Goal: Task Accomplishment & Management: Manage account settings

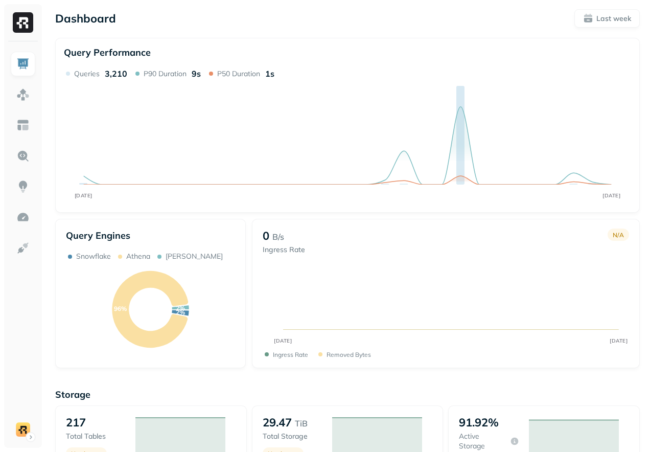
click at [214, 201] on icon "OCT 01 OCT 08" at bounding box center [347, 136] width 567 height 135
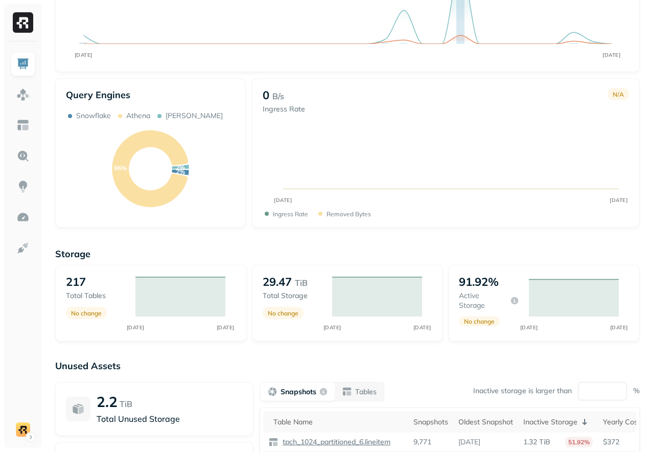
scroll to position [273, 0]
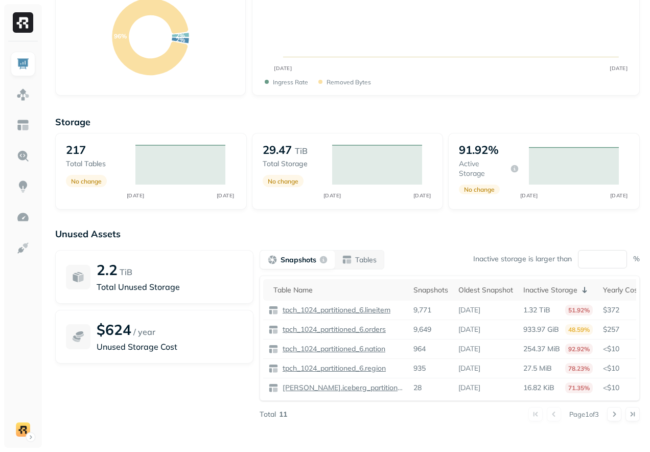
click at [174, 214] on div "Storage 217 Total tables No change OCT 01 OCT 08 29.47 TiB Total storage No cha…" at bounding box center [347, 274] width 585 height 337
click at [19, 220] on img at bounding box center [22, 217] width 13 height 13
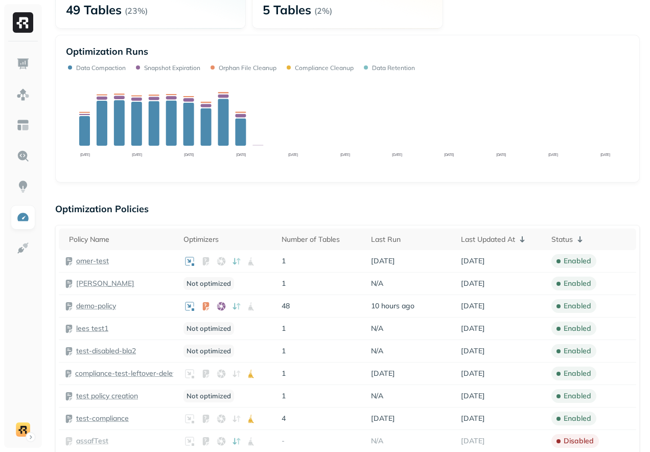
scroll to position [275, 0]
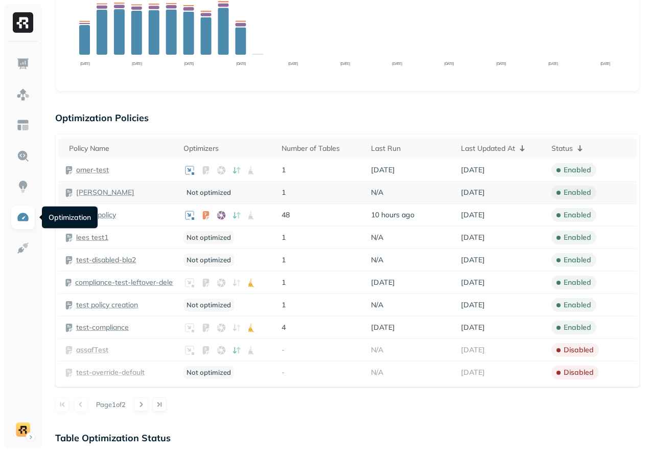
click at [125, 193] on div "lee" at bounding box center [118, 193] width 109 height 10
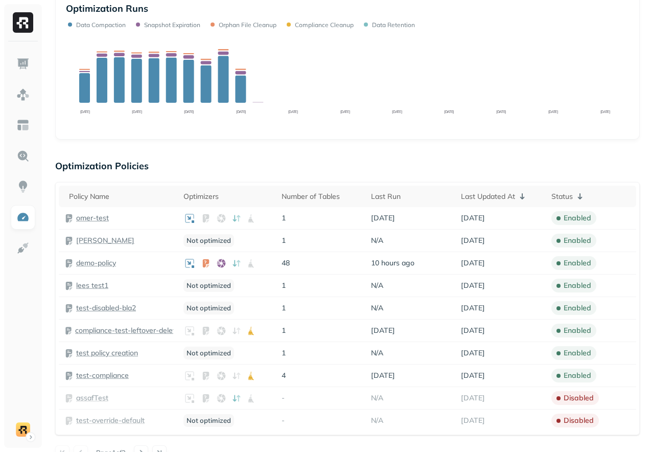
scroll to position [329, 0]
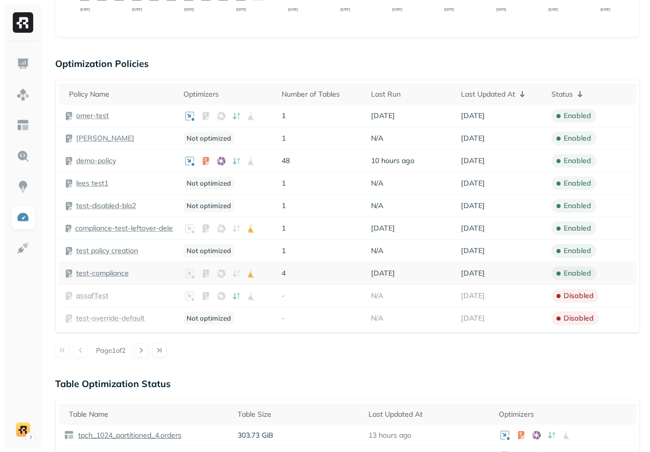
click at [105, 271] on p "test-compliance" at bounding box center [102, 273] width 53 height 10
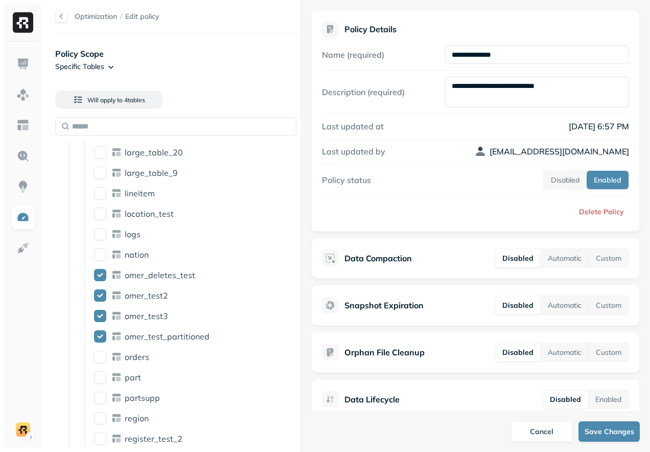
scroll to position [215, 0]
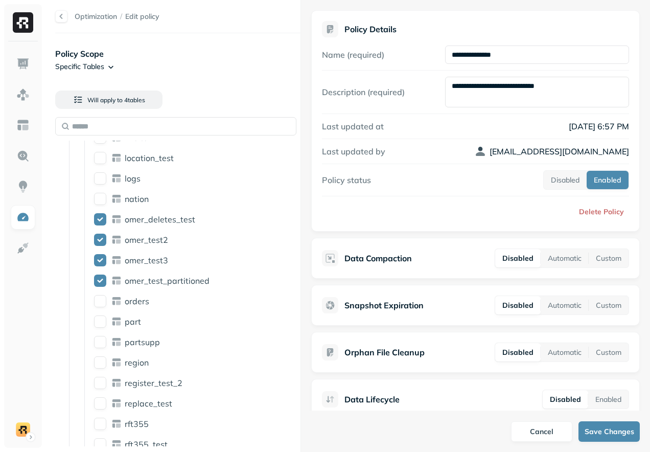
click at [56, 13] on div at bounding box center [61, 16] width 12 height 12
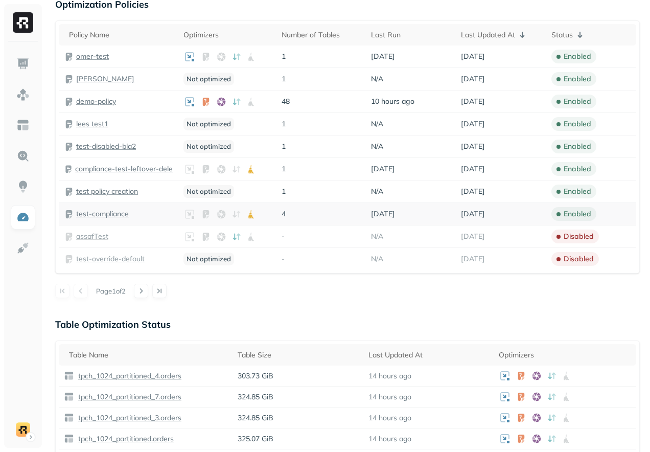
scroll to position [366, 0]
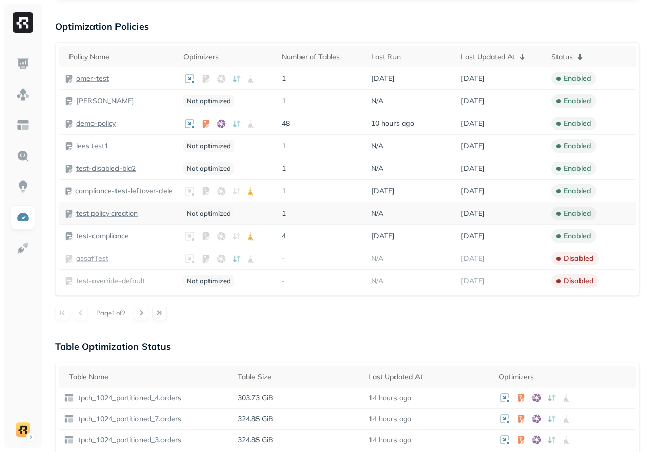
click at [111, 214] on p "test policy creation" at bounding box center [107, 214] width 62 height 10
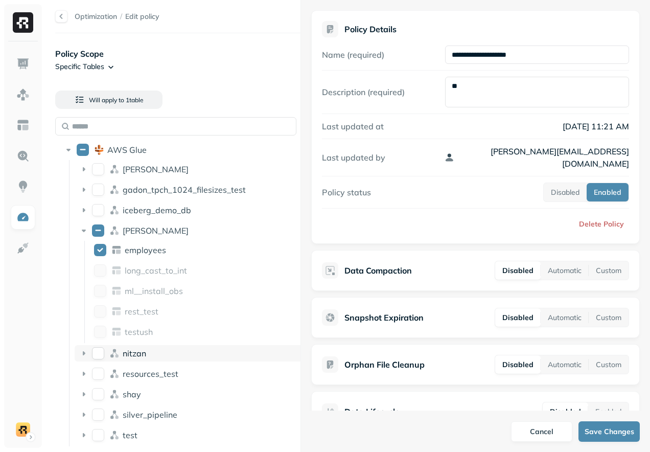
click at [127, 356] on span "nitzan" at bounding box center [135, 353] width 24 height 10
click at [127, 373] on span "people" at bounding box center [138, 373] width 26 height 10
click at [603, 268] on div "Data Compaction Disabled Automatic Custom" at bounding box center [475, 270] width 329 height 41
click at [569, 261] on button "Automatic" at bounding box center [565, 270] width 48 height 18
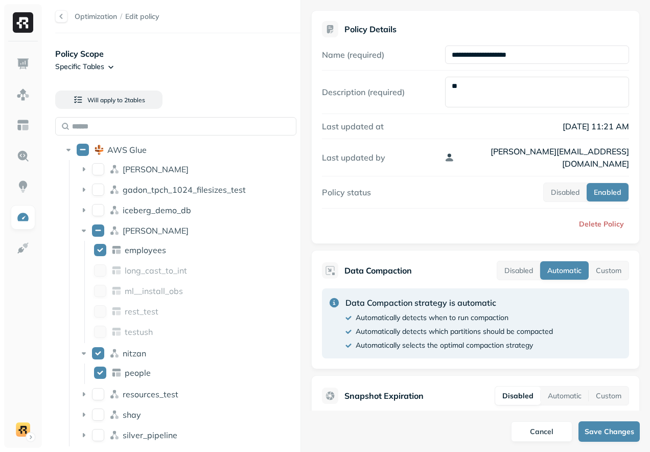
click at [569, 261] on button "Automatic" at bounding box center [564, 270] width 49 height 18
click at [618, 261] on button "Custom" at bounding box center [609, 270] width 40 height 18
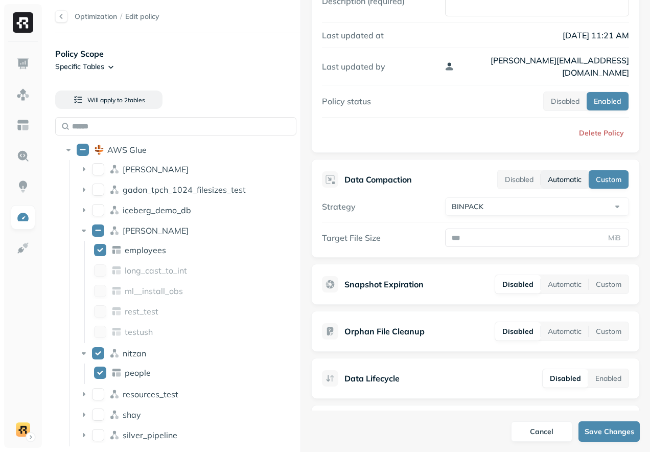
scroll to position [104, 0]
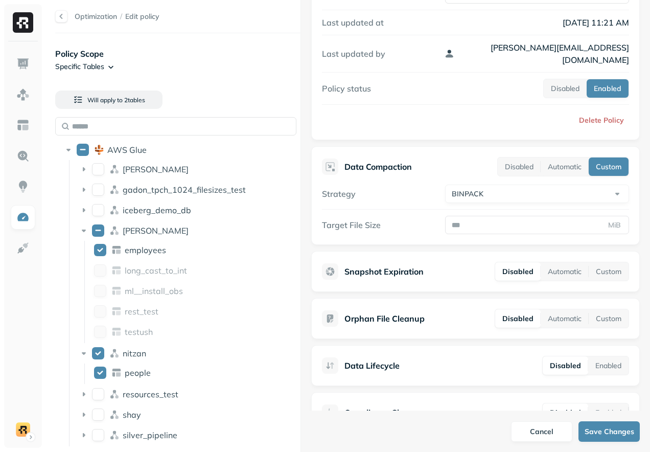
click at [578, 298] on div "Orphan File Cleanup Disabled Automatic Custom" at bounding box center [475, 318] width 329 height 41
click at [571, 309] on button "Automatic" at bounding box center [565, 318] width 48 height 18
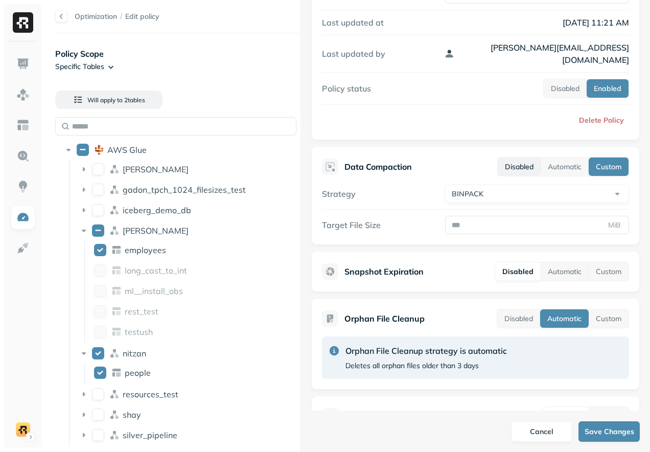
click at [531, 157] on button "Disabled" at bounding box center [519, 166] width 43 height 18
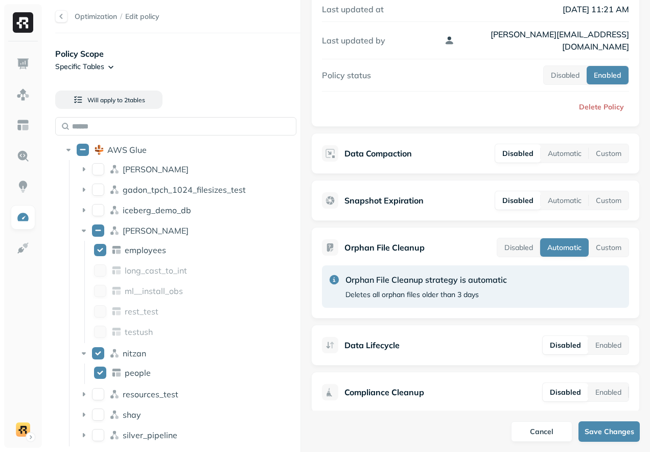
scroll to position [0, 0]
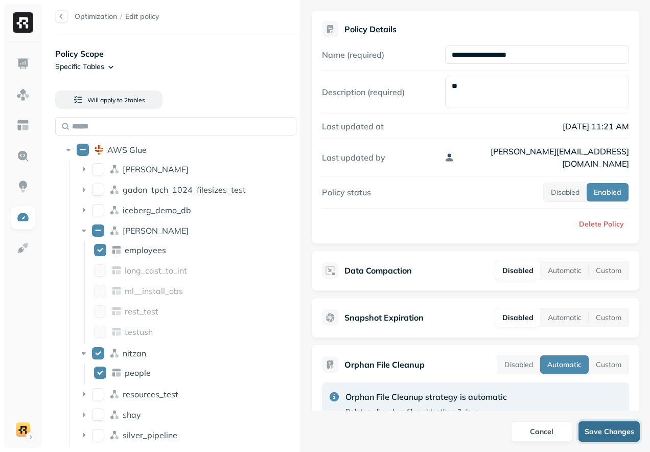
click at [597, 430] on button "Save Changes" at bounding box center [609, 431] width 61 height 20
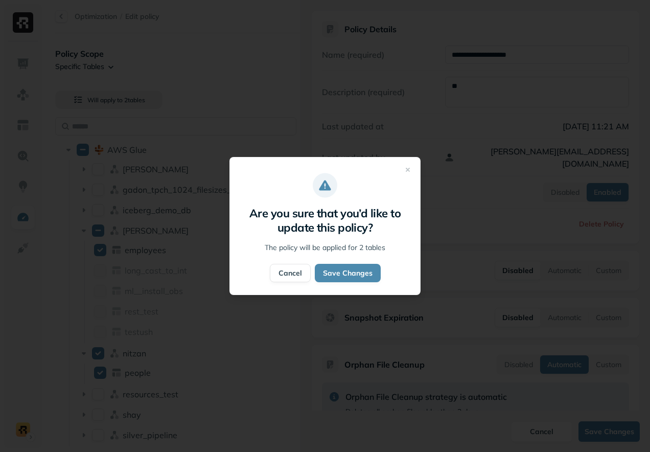
click at [287, 270] on button "Cancel" at bounding box center [290, 273] width 41 height 18
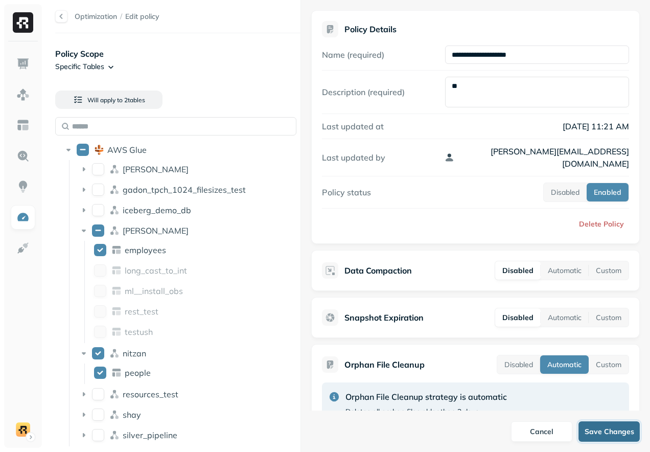
click at [599, 440] on button "Save Changes" at bounding box center [609, 431] width 61 height 20
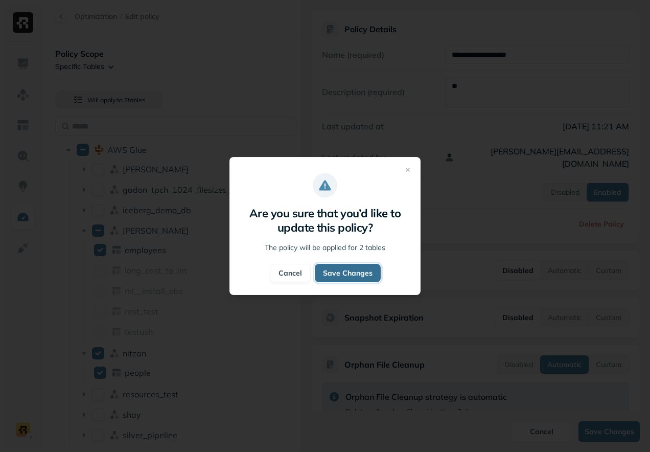
click at [357, 276] on button "Save Changes" at bounding box center [348, 273] width 66 height 18
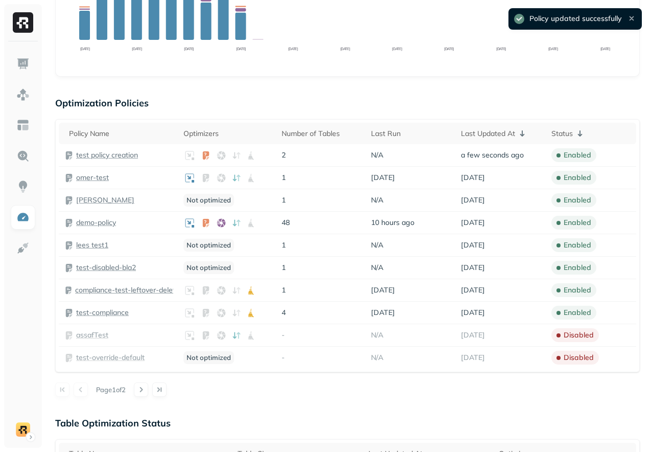
scroll to position [292, 0]
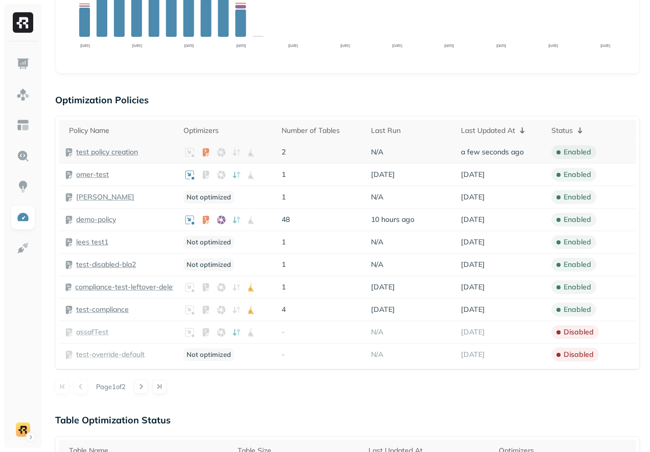
drag, startPoint x: 110, startPoint y: 150, endPoint x: 118, endPoint y: 154, distance: 8.9
click at [118, 154] on p "test policy creation" at bounding box center [107, 152] width 62 height 10
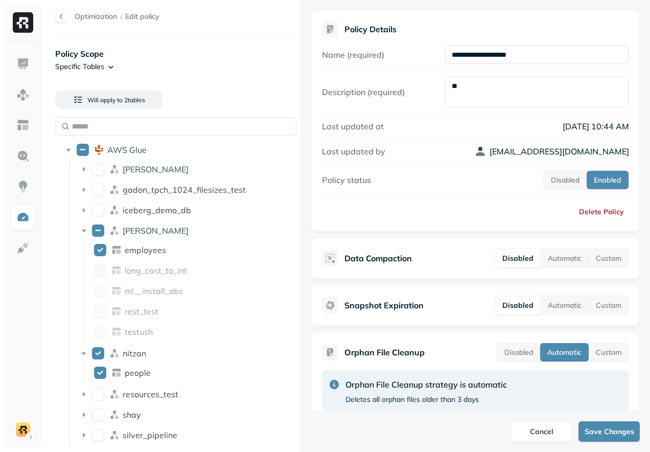
click at [595, 218] on button "Delete Policy" at bounding box center [600, 211] width 58 height 18
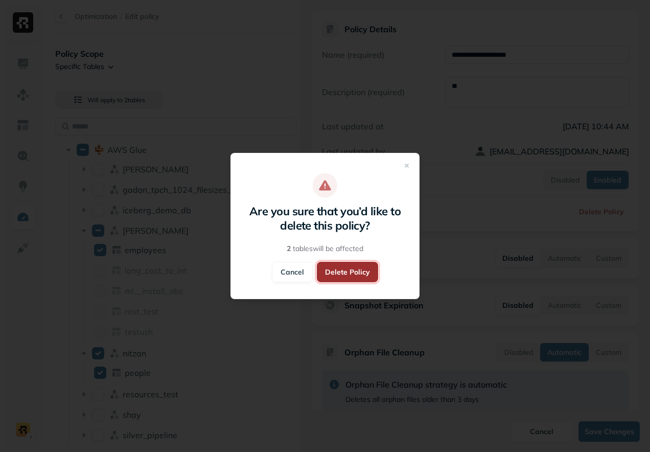
click at [353, 277] on button "Delete Policy" at bounding box center [347, 272] width 61 height 20
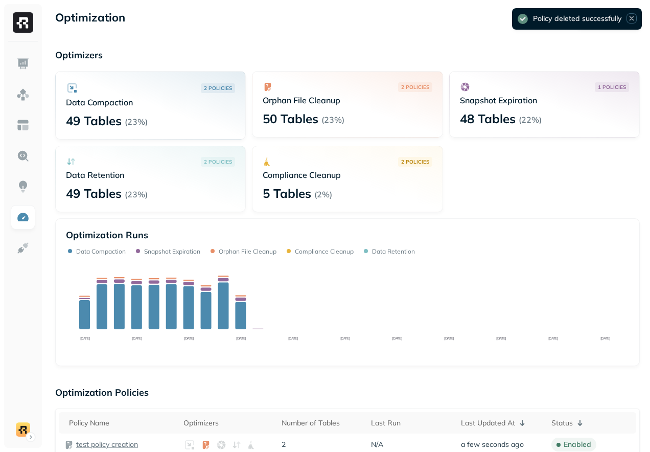
click at [632, 16] on icon "Notifications (F8)" at bounding box center [631, 18] width 9 height 9
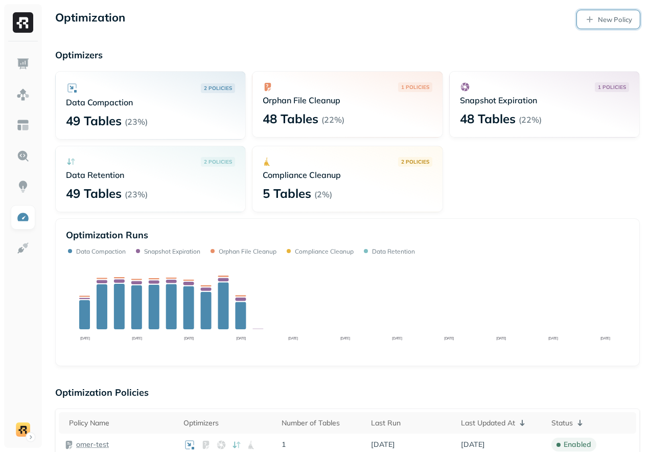
click at [592, 21] on link "New Policy" at bounding box center [608, 19] width 63 height 18
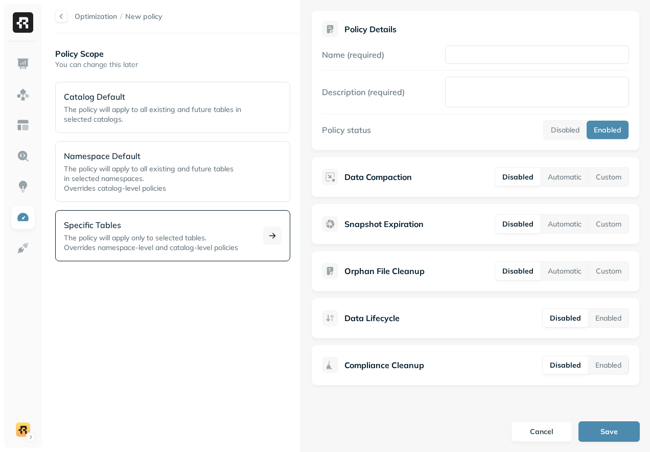
click at [181, 235] on span "The policy will apply only to selected tables." at bounding box center [135, 237] width 143 height 9
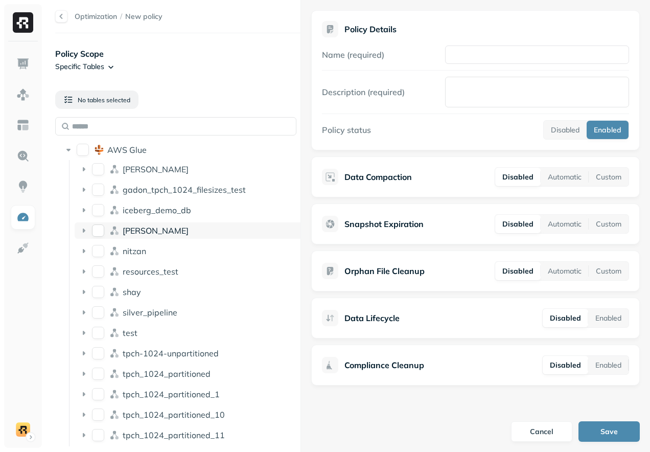
click at [148, 234] on div "lee" at bounding box center [213, 230] width 180 height 10
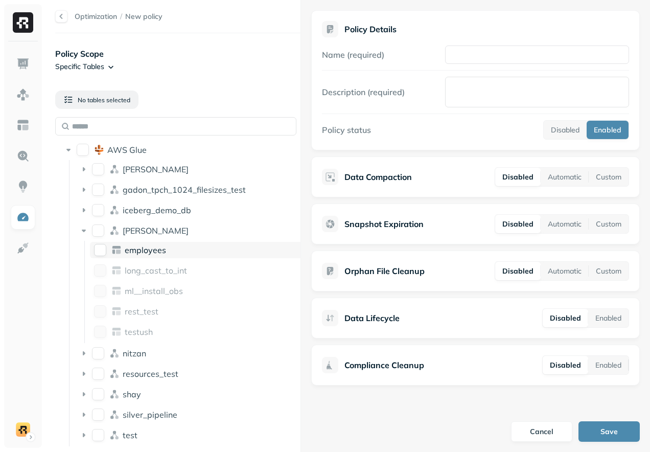
click at [136, 252] on span "employees" at bounding box center [145, 250] width 41 height 10
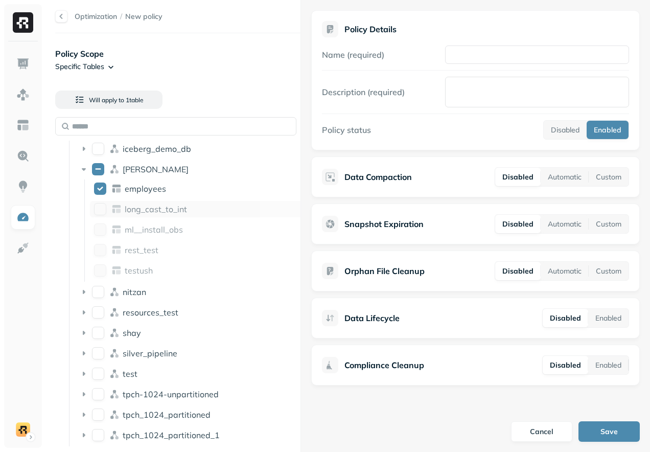
scroll to position [74, 0]
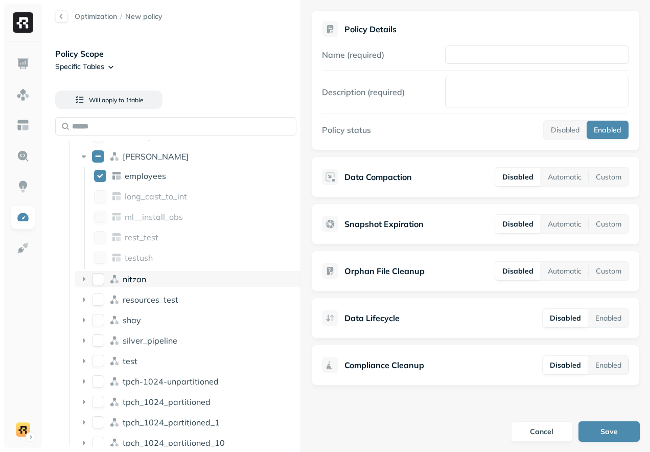
click at [143, 274] on span "nitzan" at bounding box center [135, 279] width 24 height 10
click at [136, 292] on div "people" at bounding box center [199, 298] width 218 height 16
click at [527, 70] on div at bounding box center [475, 70] width 307 height 1
click at [531, 61] on input "Name (required)" at bounding box center [537, 55] width 184 height 18
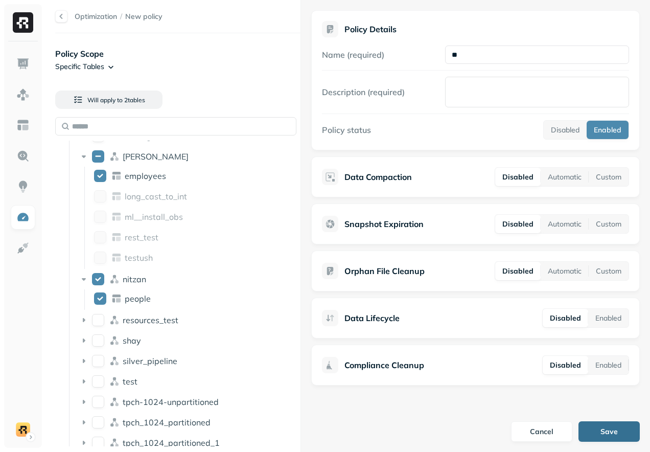
type input "**"
click at [598, 439] on button "Save" at bounding box center [609, 431] width 61 height 20
type textarea "***"
click at [598, 432] on button "Save" at bounding box center [609, 431] width 61 height 20
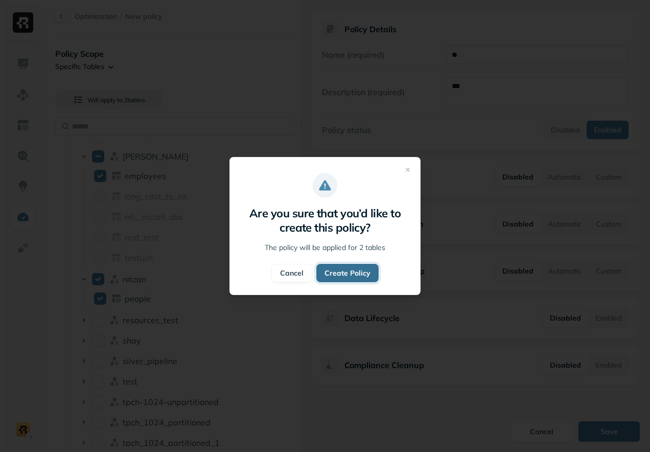
click at [360, 273] on button "Create Policy" at bounding box center [347, 273] width 62 height 18
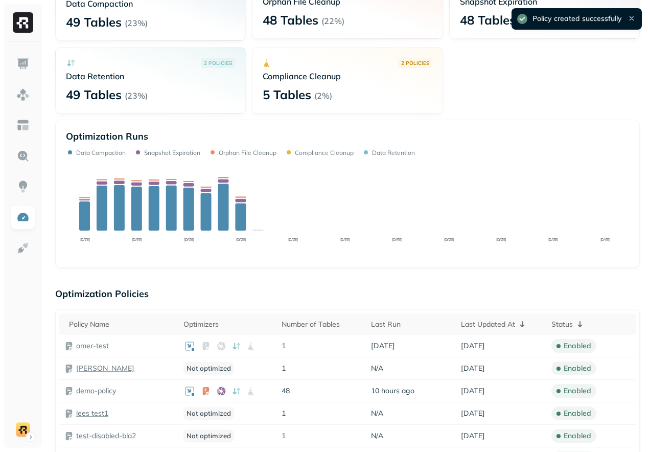
scroll to position [100, 0]
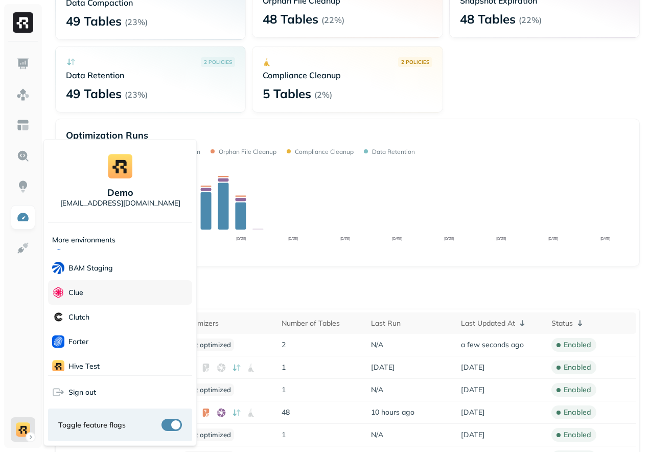
scroll to position [0, 0]
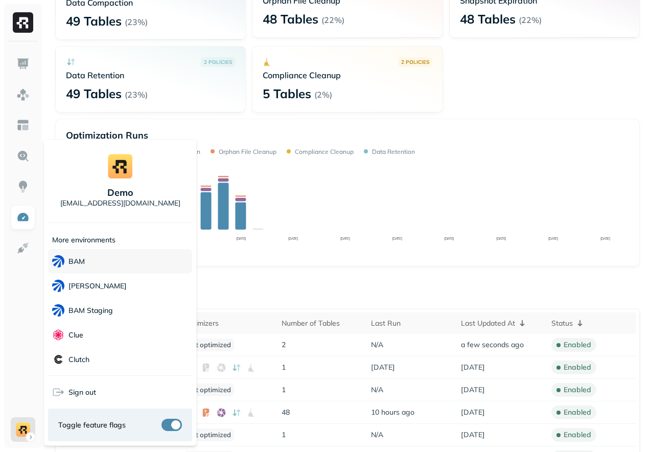
click at [99, 265] on div "BAM" at bounding box center [120, 261] width 144 height 25
